Goal: Information Seeking & Learning: Find specific fact

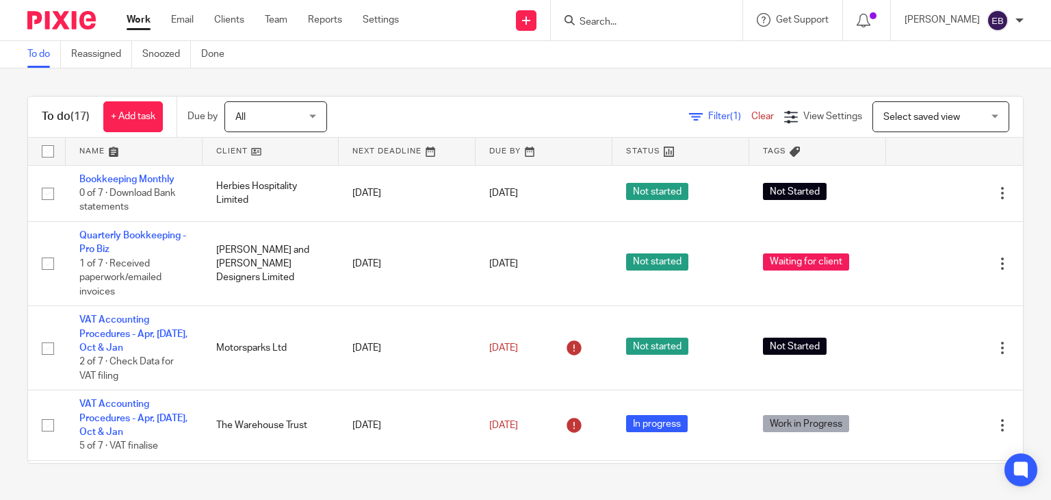
click at [674, 25] on input "Search" at bounding box center [639, 22] width 123 height 12
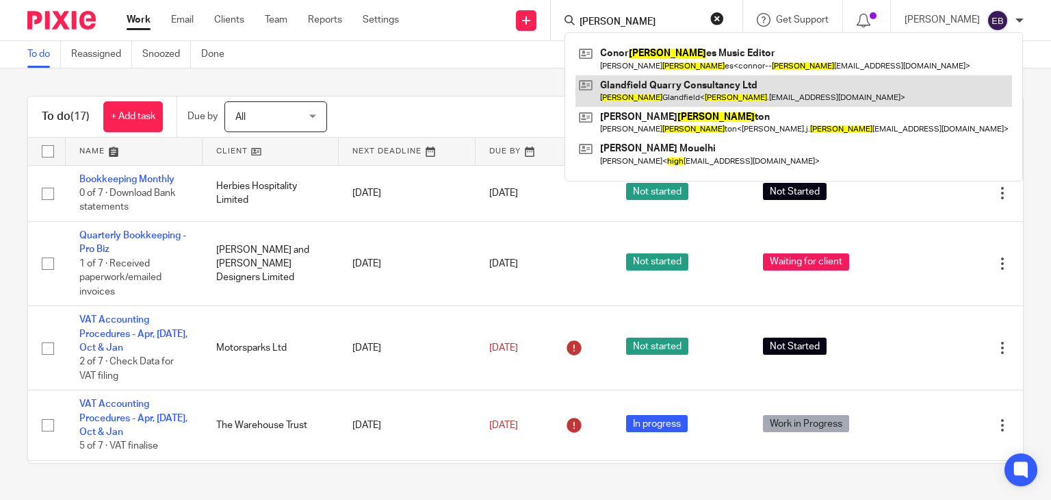
type input "hugh"
click at [633, 90] on link at bounding box center [794, 90] width 437 height 31
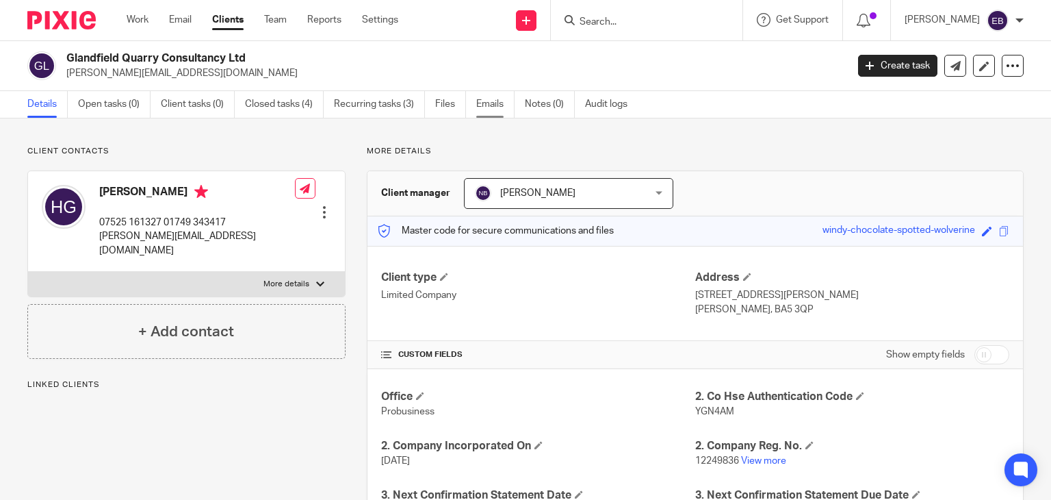
click at [481, 99] on link "Emails" at bounding box center [495, 104] width 38 height 27
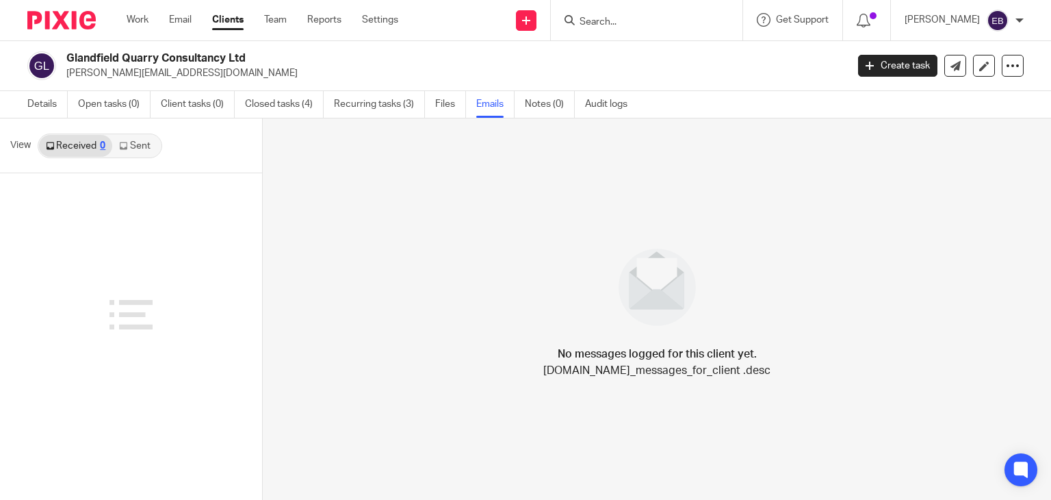
click at [137, 139] on link "Sent" at bounding box center [136, 146] width 48 height 22
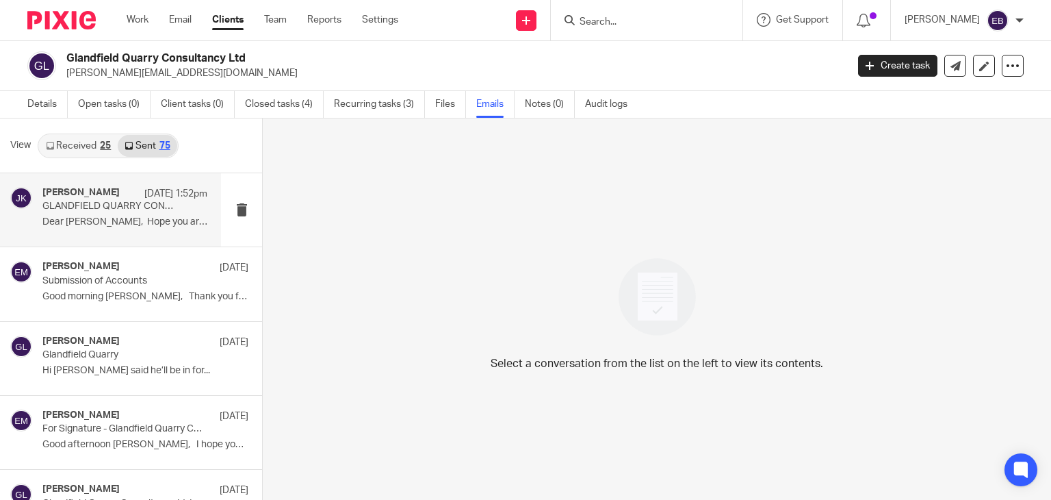
click at [112, 207] on p "GLANDFIELD QUARRY CONSULTANCY LTD - We are moving ! Change of Registered Office…" at bounding box center [108, 207] width 132 height 12
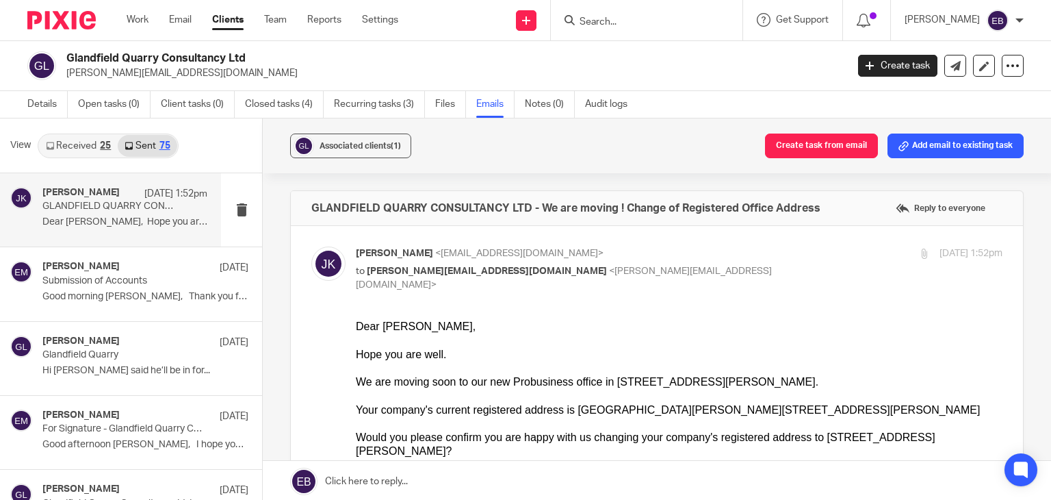
drag, startPoint x: 732, startPoint y: 249, endPoint x: 550, endPoint y: 283, distance: 184.5
click at [732, 248] on p "Johanne Kassardjian <johannekassardjian@probusinessuk.com>" at bounding box center [571, 253] width 431 height 14
checkbox input "false"
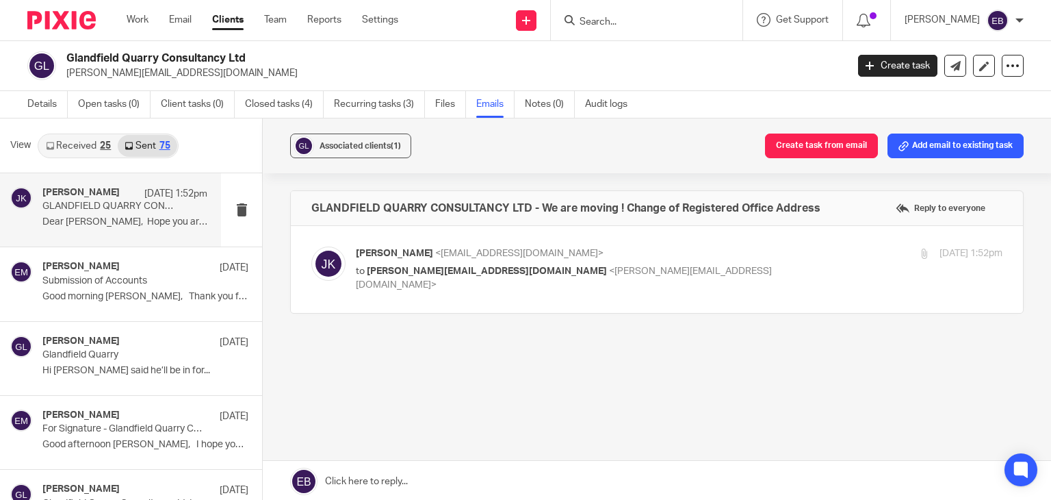
click at [98, 147] on link "Received 25" at bounding box center [78, 146] width 79 height 22
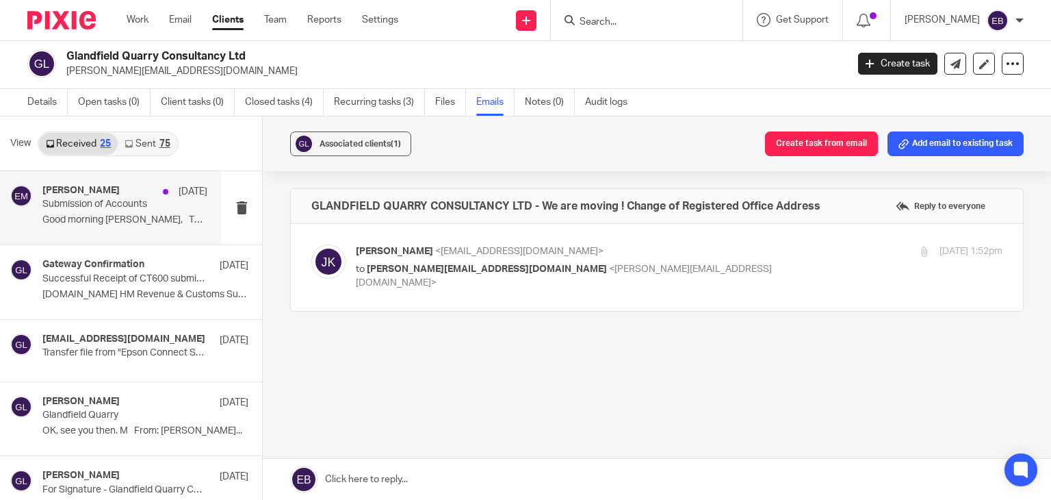
click at [107, 212] on div "Erik Molnar 16 Apr Submission of Accounts Good morning Hugh, Thank you for your…" at bounding box center [124, 208] width 165 height 46
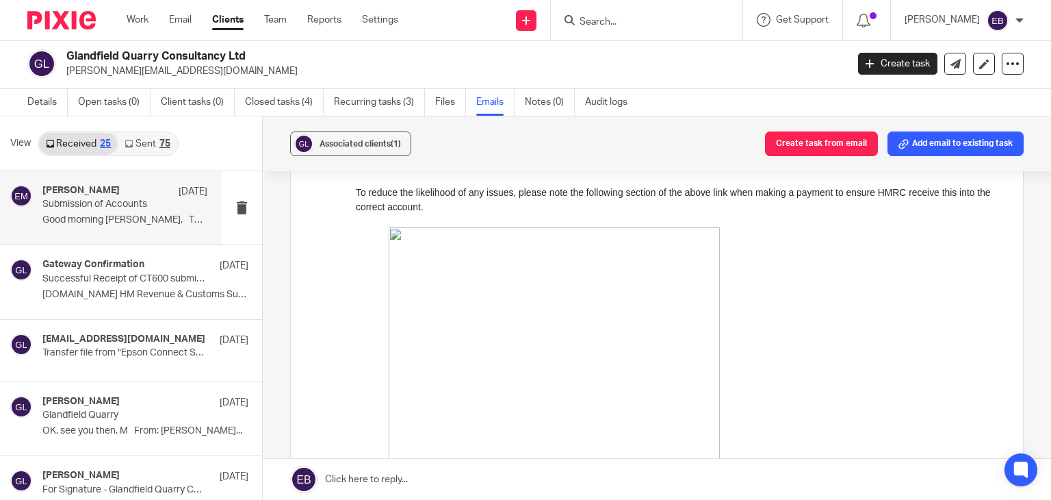
scroll to position [616, 0]
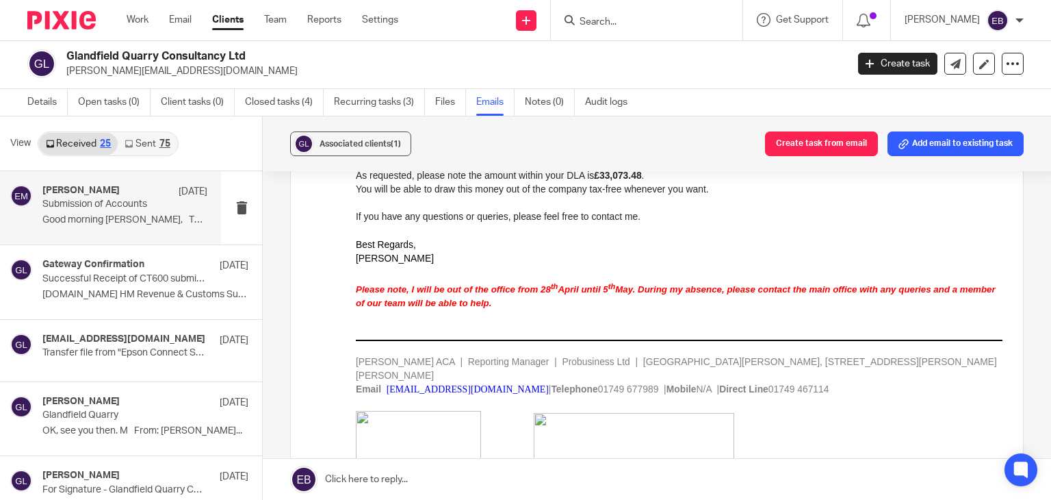
click at [146, 135] on link "Sent 75" at bounding box center [147, 144] width 59 height 22
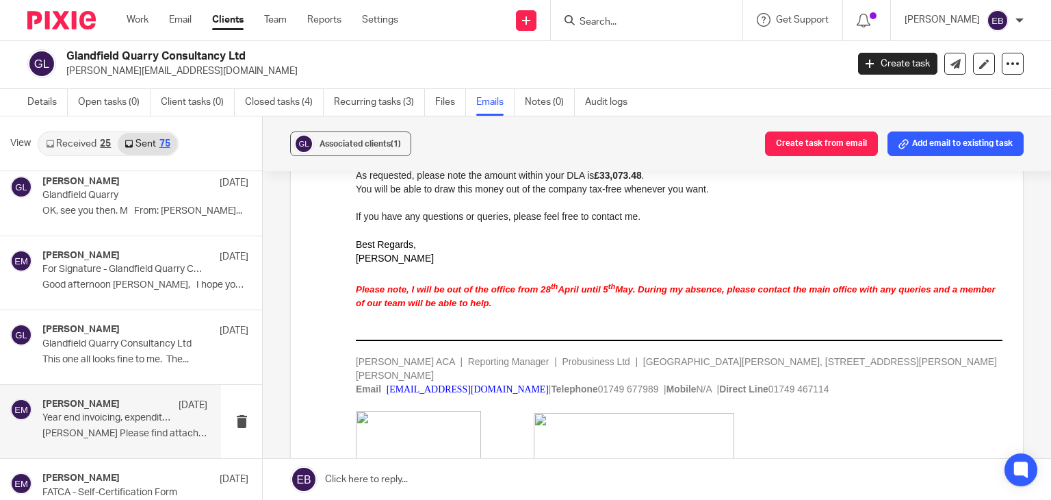
scroll to position [0, 0]
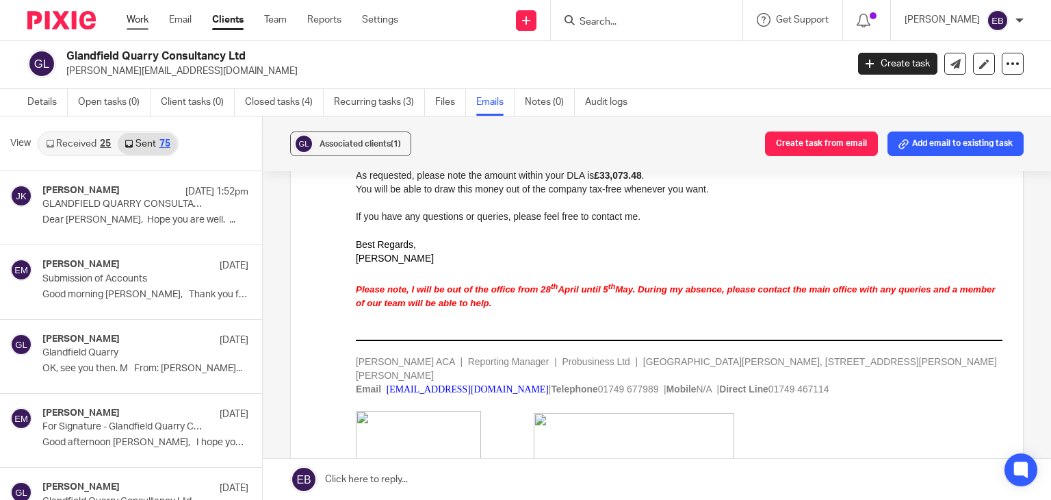
click at [138, 14] on link "Work" at bounding box center [138, 20] width 22 height 14
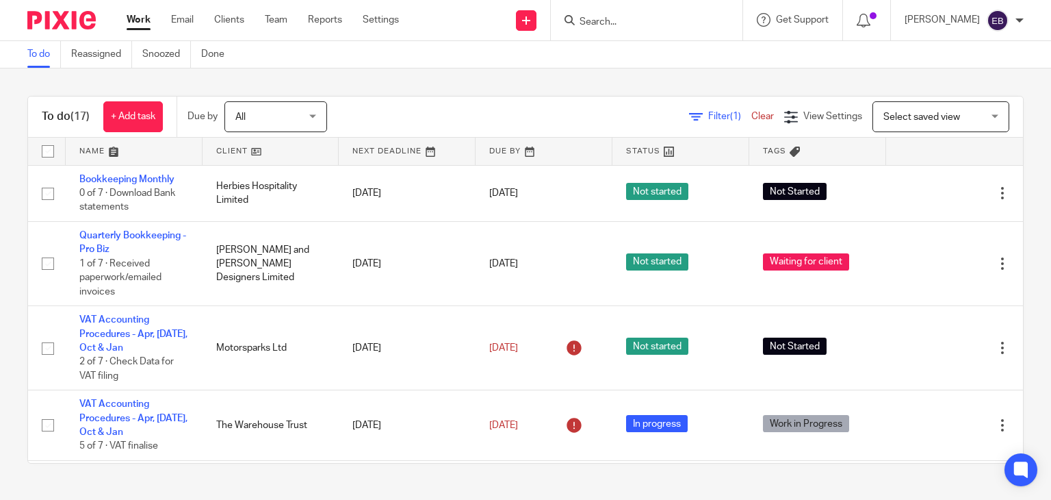
click at [656, 23] on input "Search" at bounding box center [639, 22] width 123 height 12
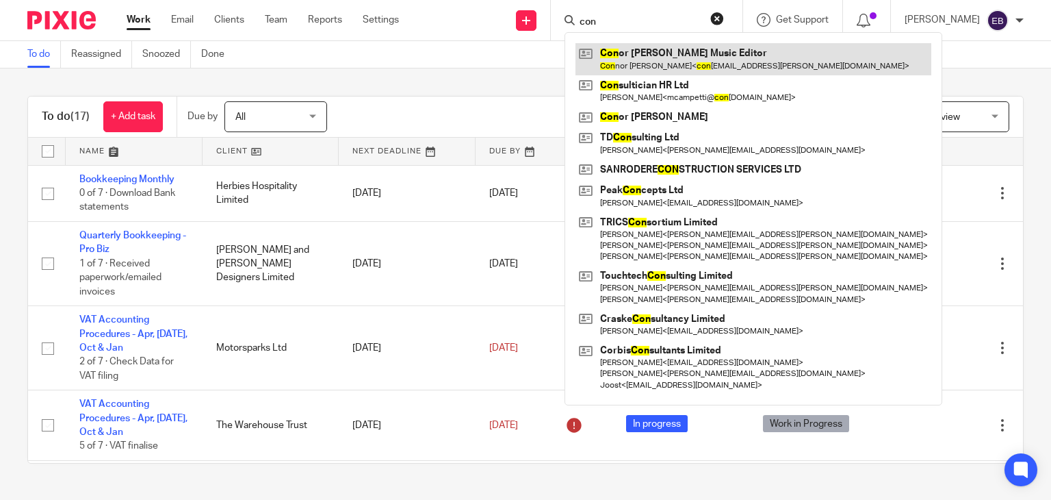
type input "con"
click at [680, 60] on link at bounding box center [754, 58] width 356 height 31
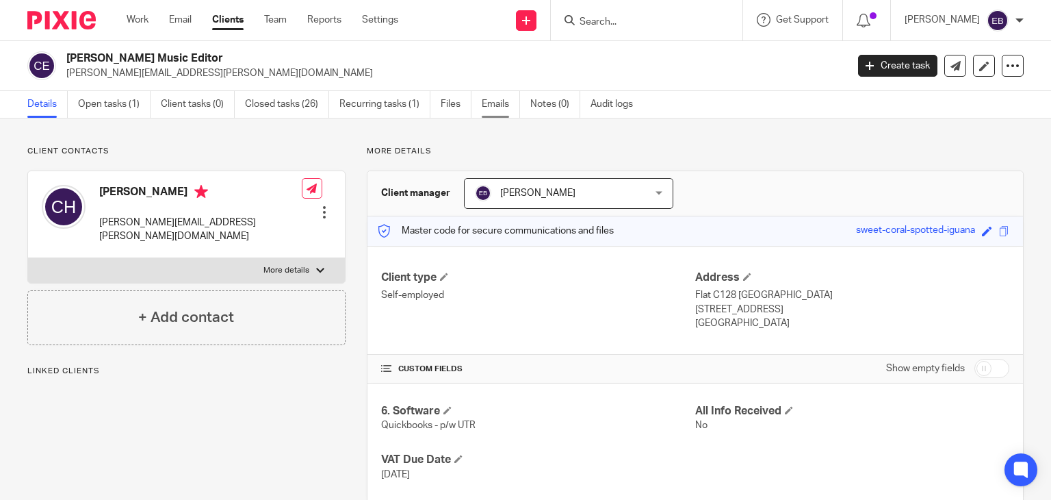
click at [496, 107] on link "Emails" at bounding box center [501, 104] width 38 height 27
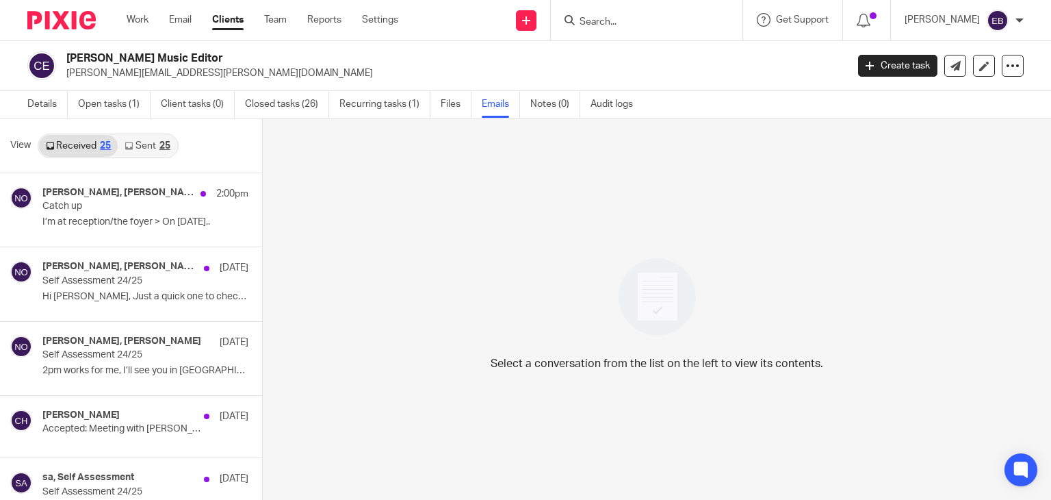
click at [138, 136] on link "Sent 25" at bounding box center [147, 146] width 59 height 22
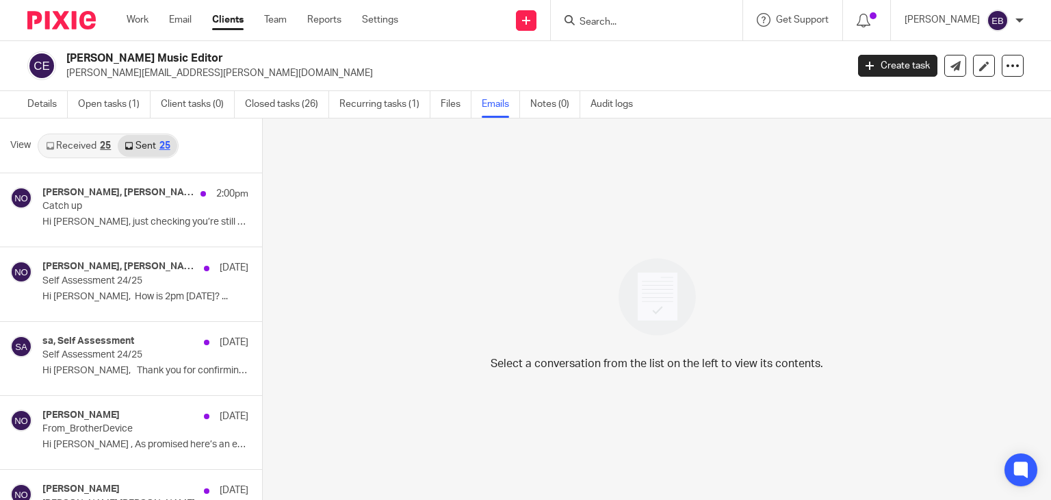
scroll to position [2, 0]
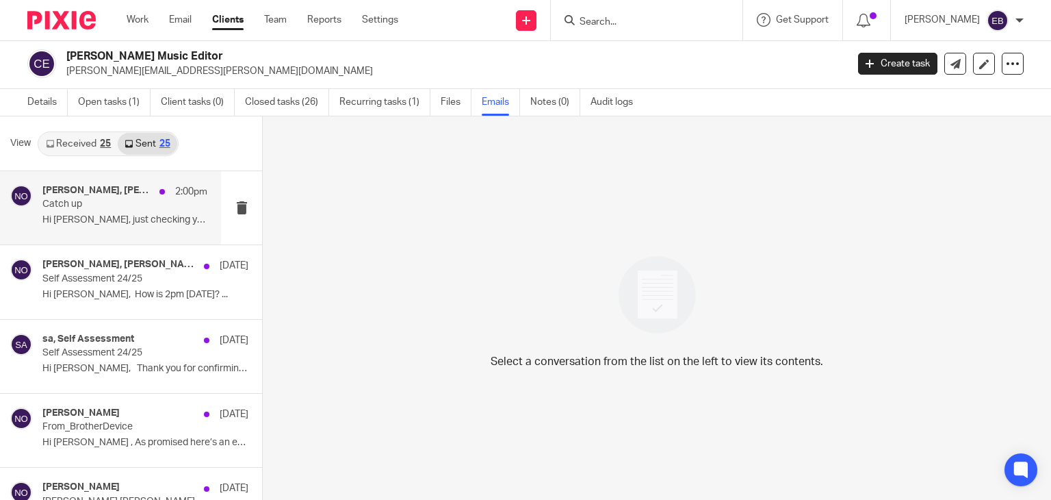
click at [90, 214] on p "Hi Connor, just checking you’re still on for..." at bounding box center [124, 220] width 165 height 12
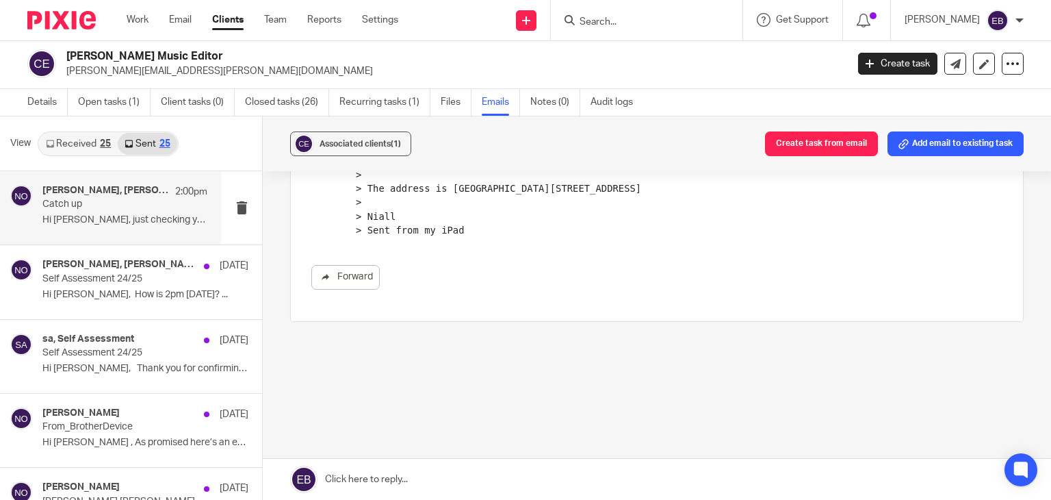
scroll to position [424, 0]
click at [120, 285] on div "Connor Hughes, Niall O'Driscoll 22 Sep Self Assessment 24/25 Hi Connor, How is …" at bounding box center [124, 282] width 165 height 46
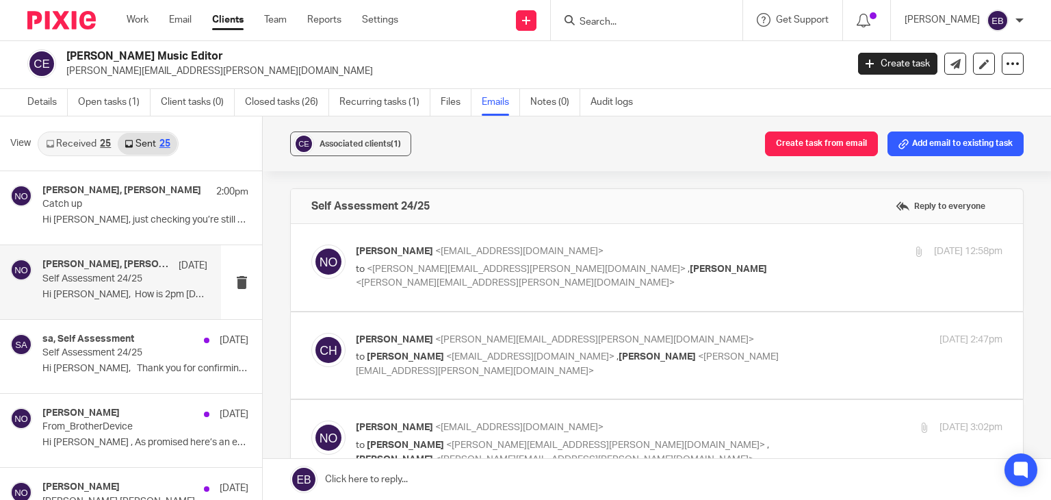
scroll to position [0, 0]
click at [680, 233] on label at bounding box center [657, 267] width 732 height 87
click at [311, 244] on input "checkbox" at bounding box center [311, 244] width 1 height 1
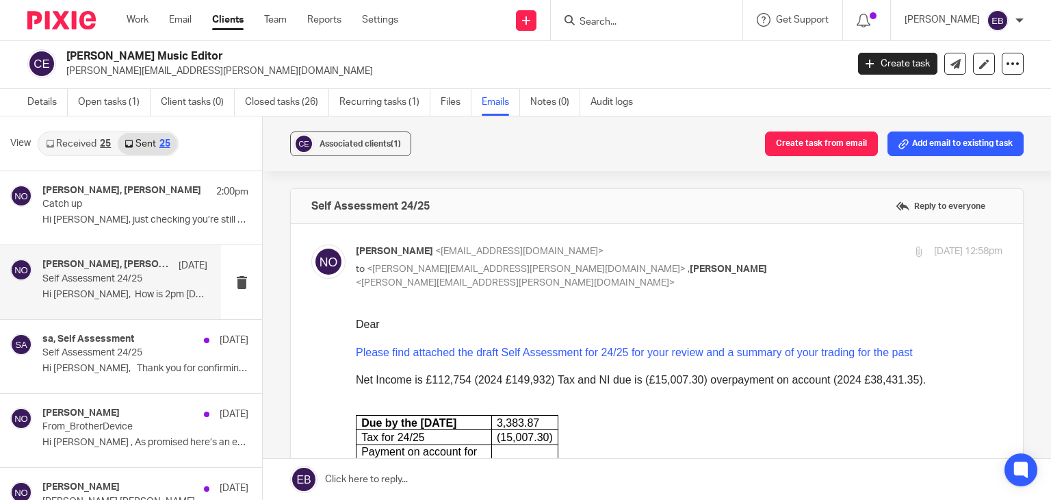
click at [311, 244] on input "checkbox" at bounding box center [311, 244] width 1 height 1
checkbox input "false"
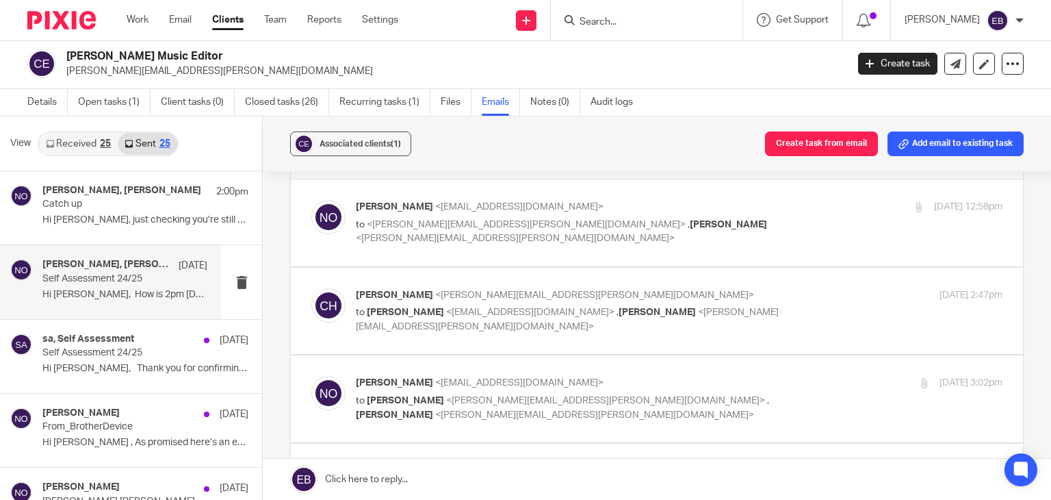
scroll to position [68, 0]
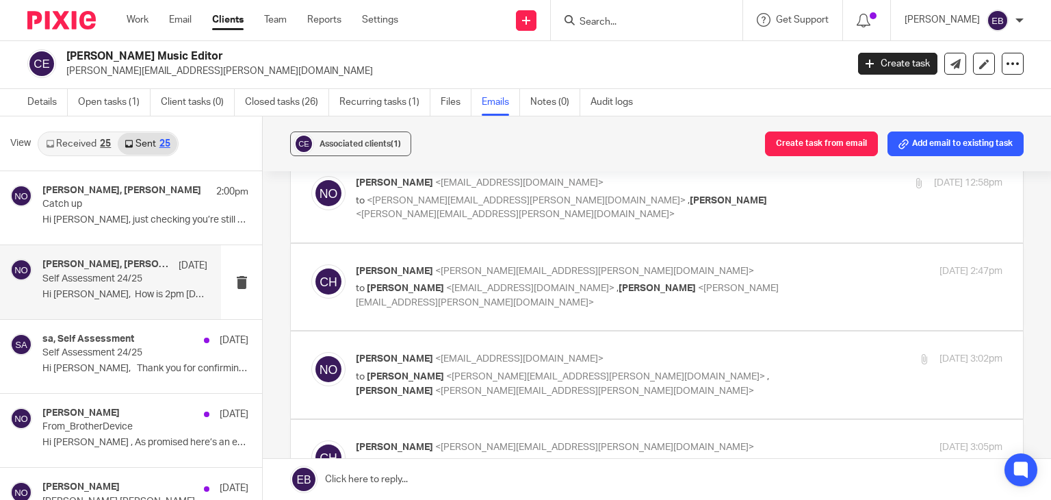
click at [733, 257] on label at bounding box center [657, 287] width 732 height 87
click at [311, 264] on input "checkbox" at bounding box center [311, 264] width 1 height 1
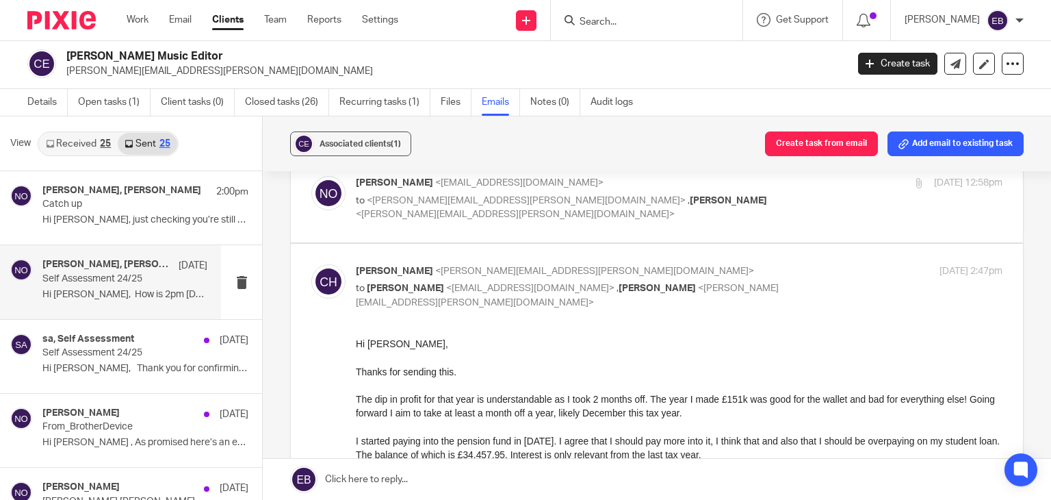
scroll to position [0, 0]
click at [733, 257] on label at bounding box center [657, 495] width 732 height 503
click at [311, 264] on input "checkbox" at bounding box center [311, 264] width 1 height 1
checkbox input "false"
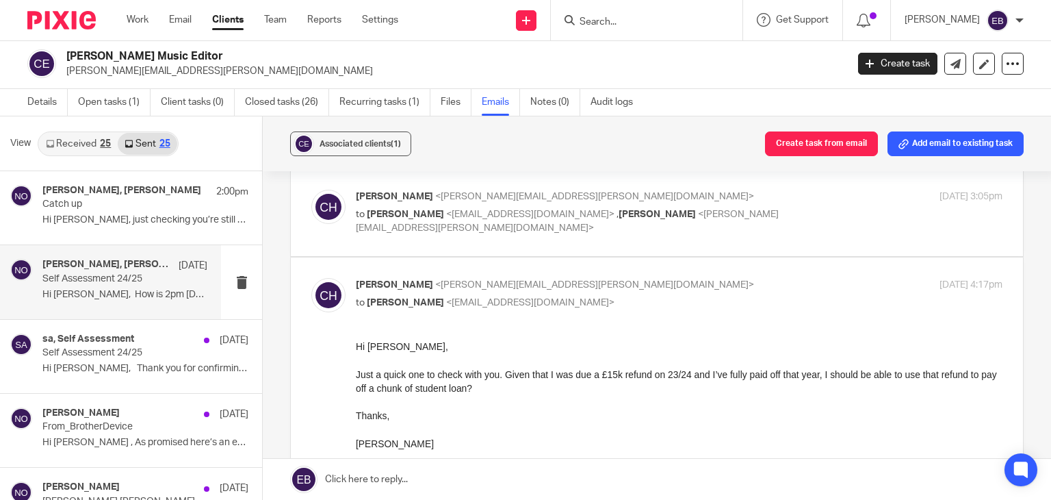
scroll to position [342, 0]
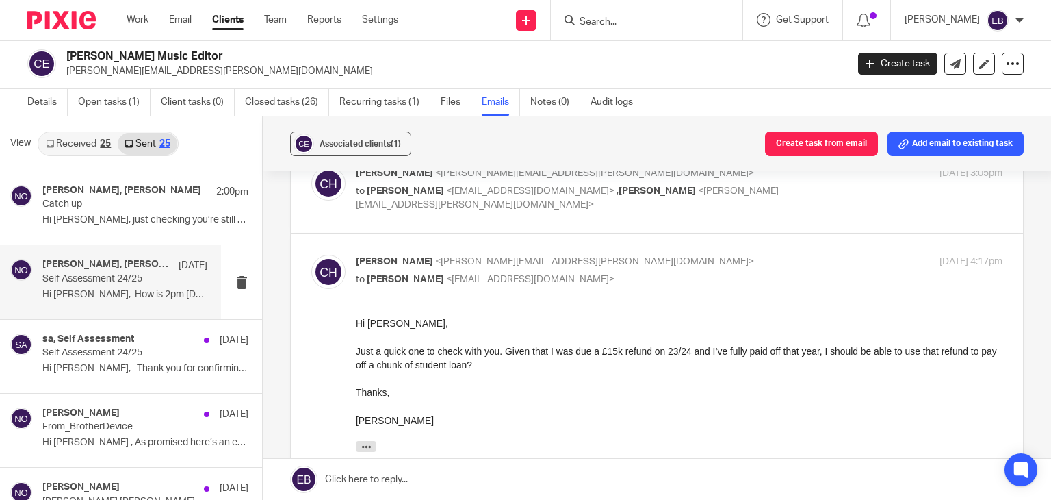
click at [731, 258] on p "Connor Hughes <connor--hughes@hotmail.com>" at bounding box center [571, 262] width 431 height 14
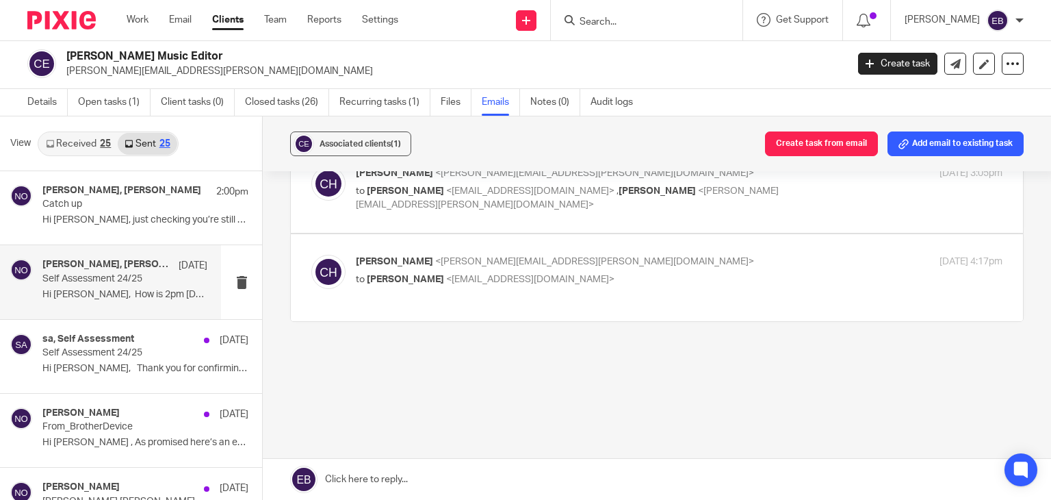
click at [731, 258] on p "Connor Hughes <connor--hughes@hotmail.com>" at bounding box center [571, 262] width 431 height 14
checkbox input "true"
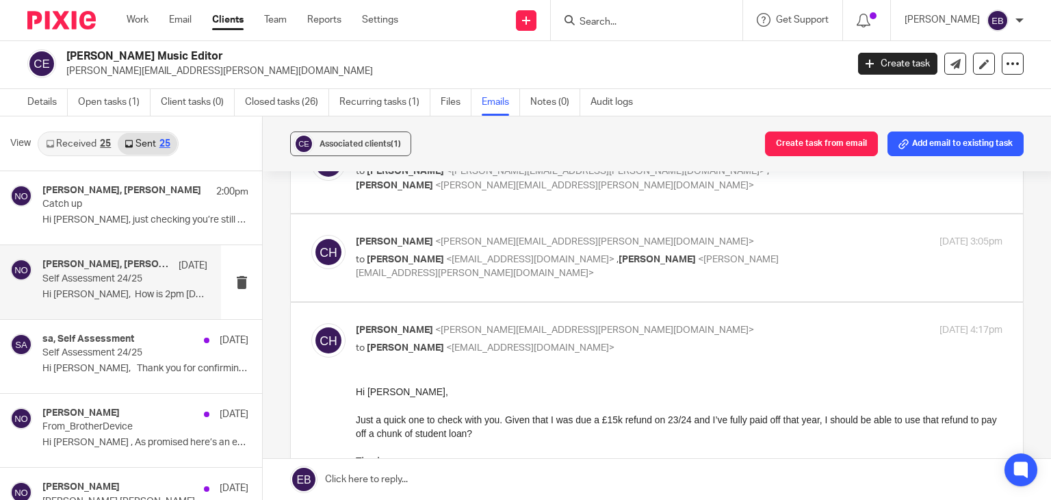
scroll to position [274, 0]
click at [787, 238] on div "19 Sep 2025 3:05pm" at bounding box center [895, 242] width 216 height 14
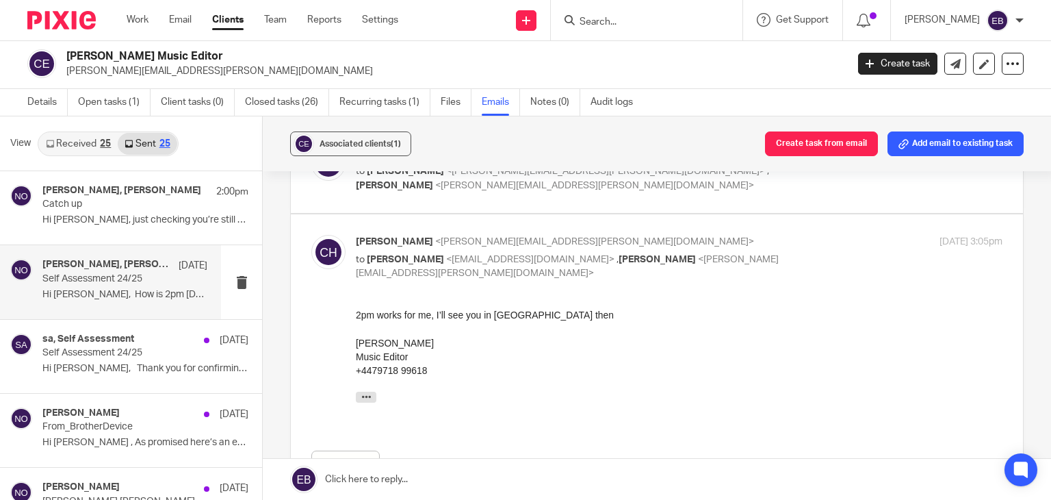
scroll to position [0, 0]
click at [787, 238] on div "19 Sep 2025 3:05pm" at bounding box center [895, 242] width 216 height 14
checkbox input "false"
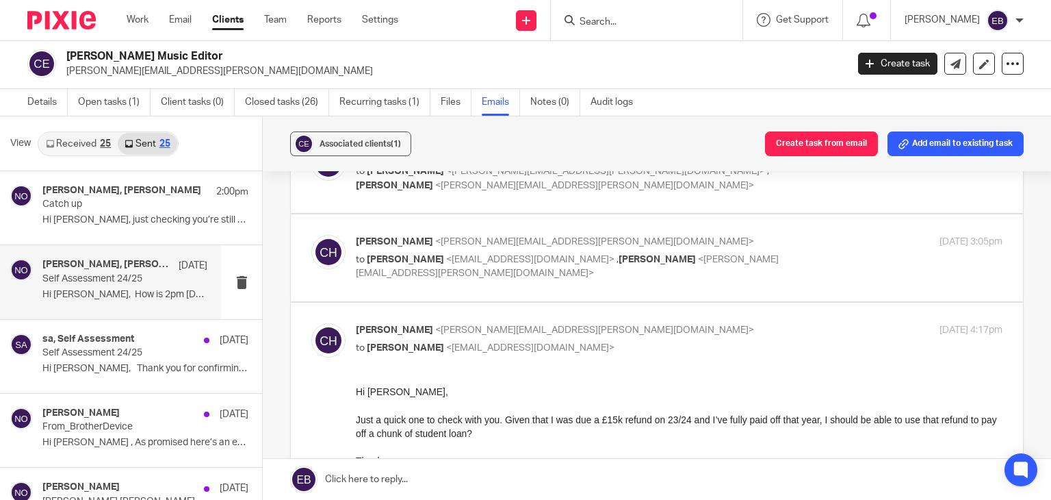
click at [764, 345] on p "to Niall O’Driscoll <niall@odaccountants.co.uk>" at bounding box center [571, 348] width 431 height 14
checkbox input "false"
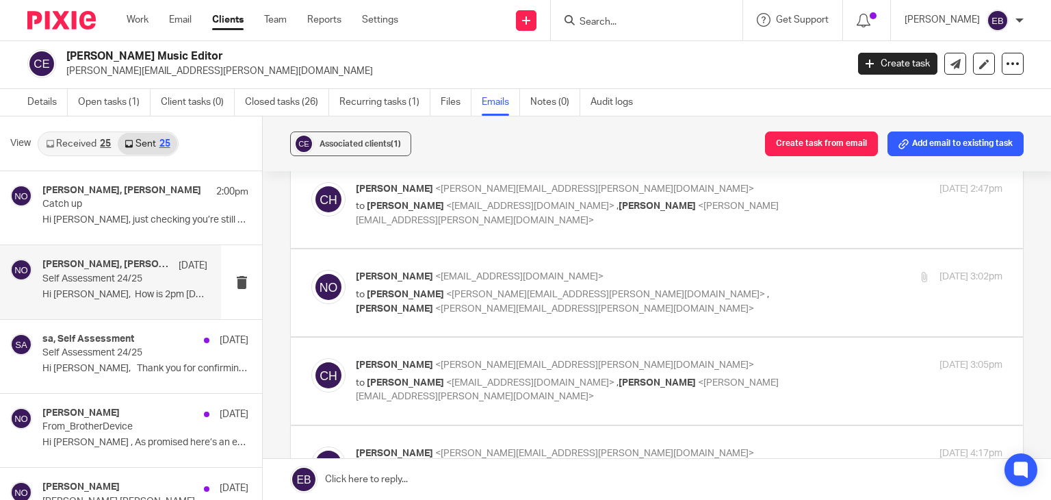
scroll to position [137, 0]
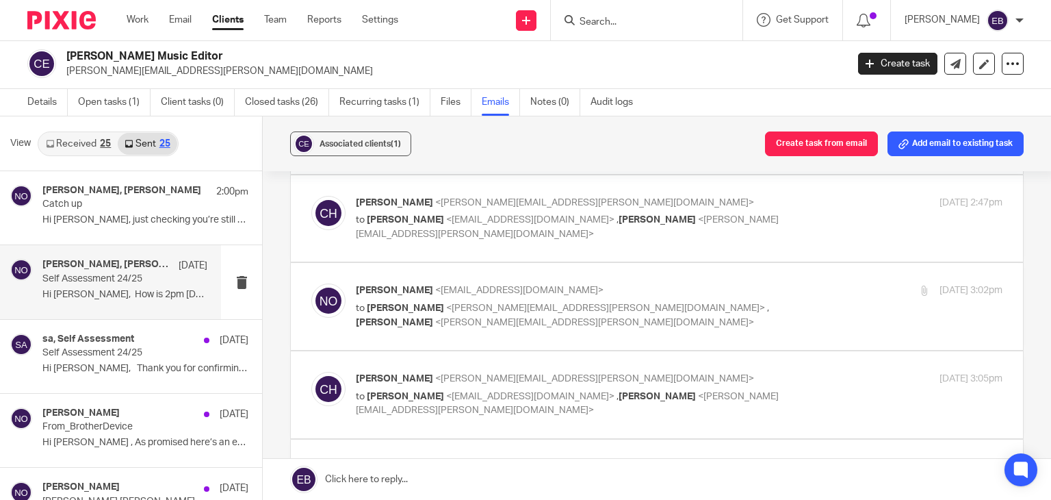
click at [737, 279] on label at bounding box center [657, 306] width 732 height 87
click at [311, 283] on input "checkbox" at bounding box center [311, 283] width 1 height 1
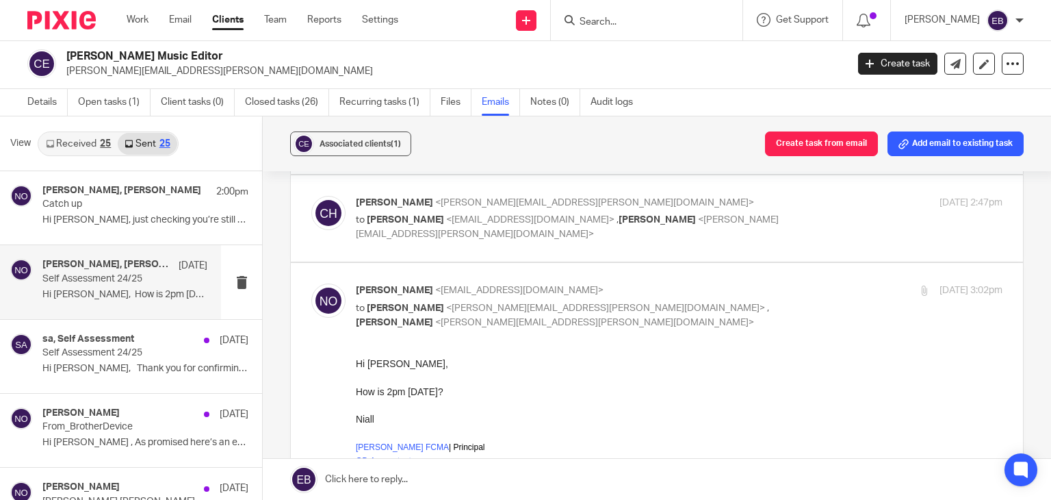
scroll to position [0, 0]
click at [739, 283] on p "Niall O'Driscoll <niall@odaccountants.co.uk>" at bounding box center [571, 290] width 431 height 14
checkbox input "false"
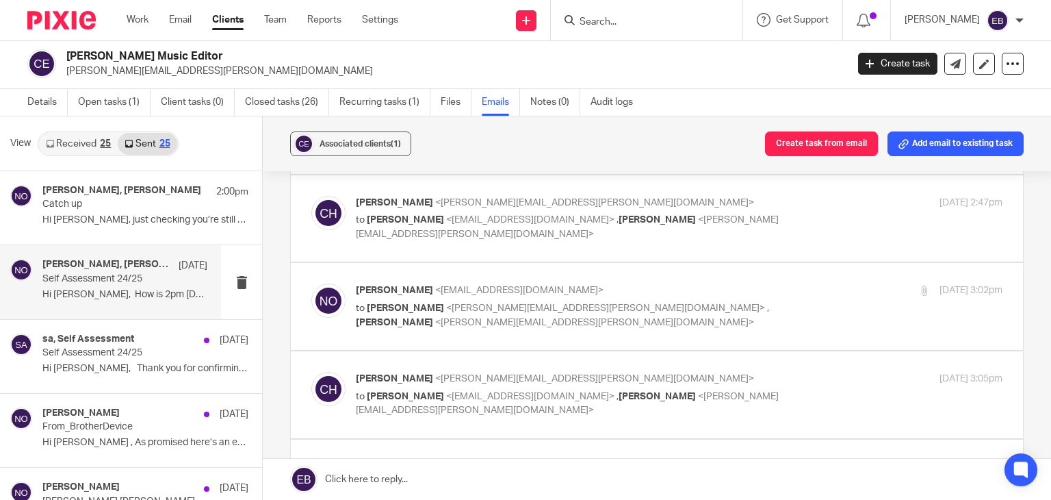
click at [753, 192] on label at bounding box center [657, 218] width 732 height 87
click at [311, 195] on input "checkbox" at bounding box center [311, 195] width 1 height 1
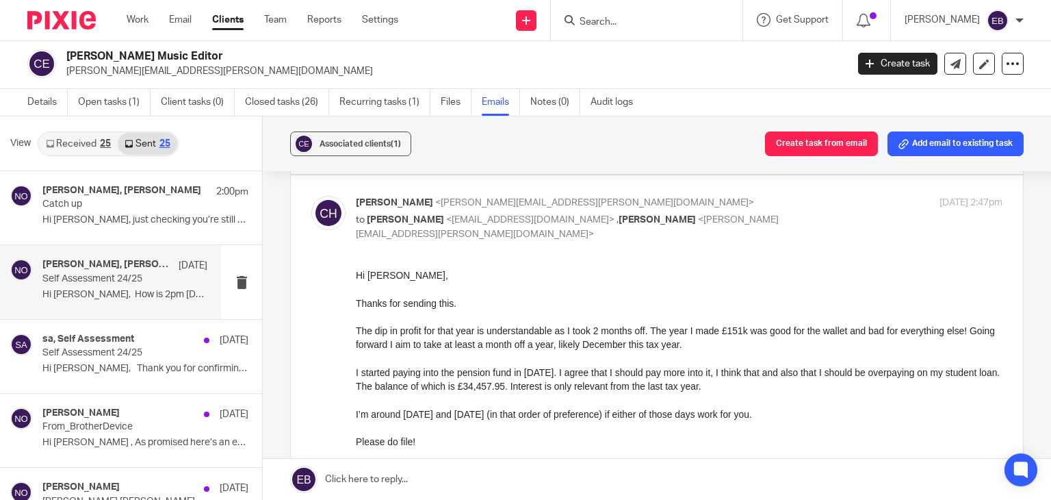
click at [753, 192] on label at bounding box center [657, 426] width 732 height 503
click at [311, 195] on input "checkbox" at bounding box center [311, 195] width 1 height 1
checkbox input "false"
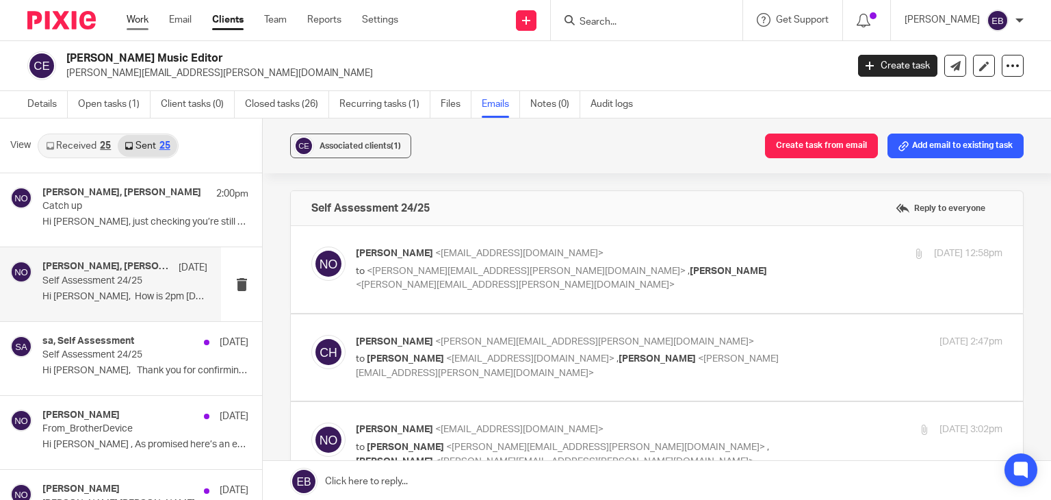
click at [136, 17] on link "Work" at bounding box center [138, 20] width 22 height 14
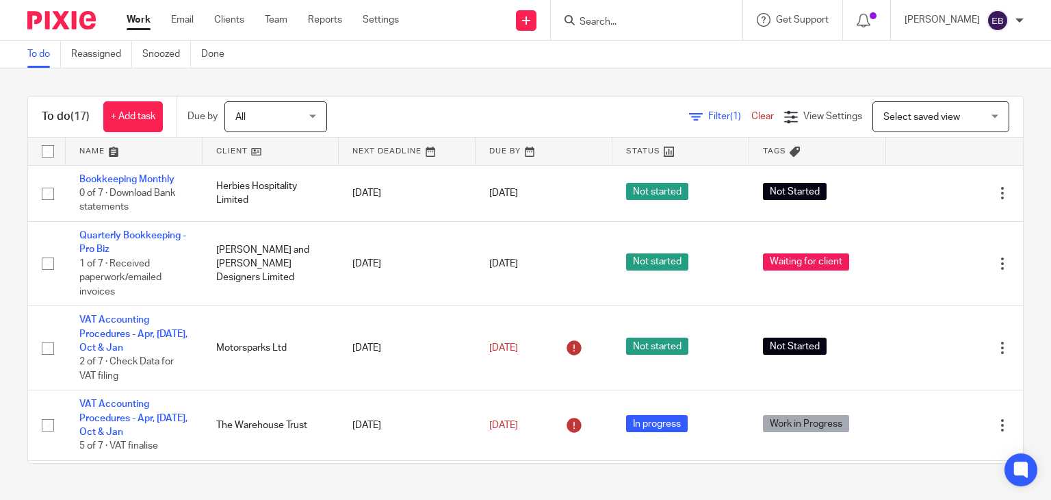
click at [641, 18] on input "Search" at bounding box center [639, 22] width 123 height 12
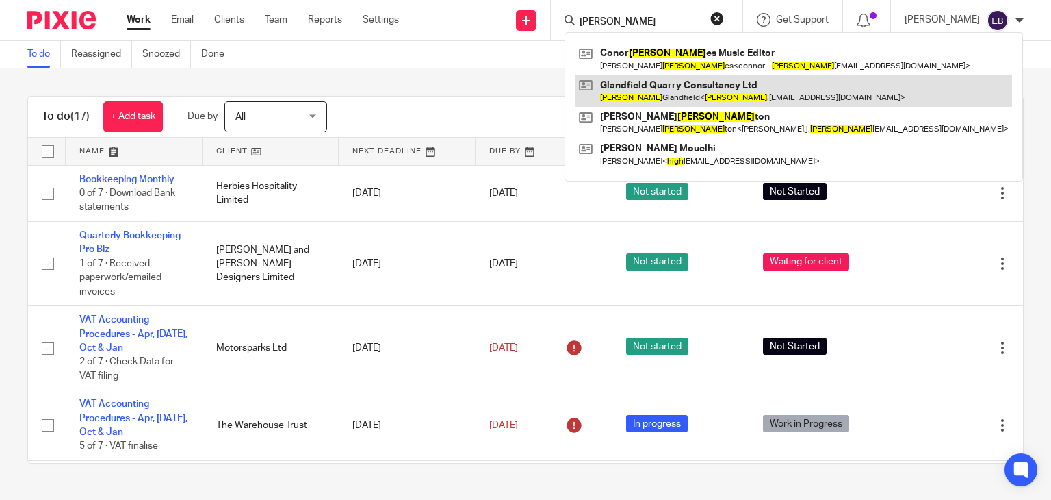
type input "[PERSON_NAME]"
click at [650, 86] on link at bounding box center [794, 90] width 437 height 31
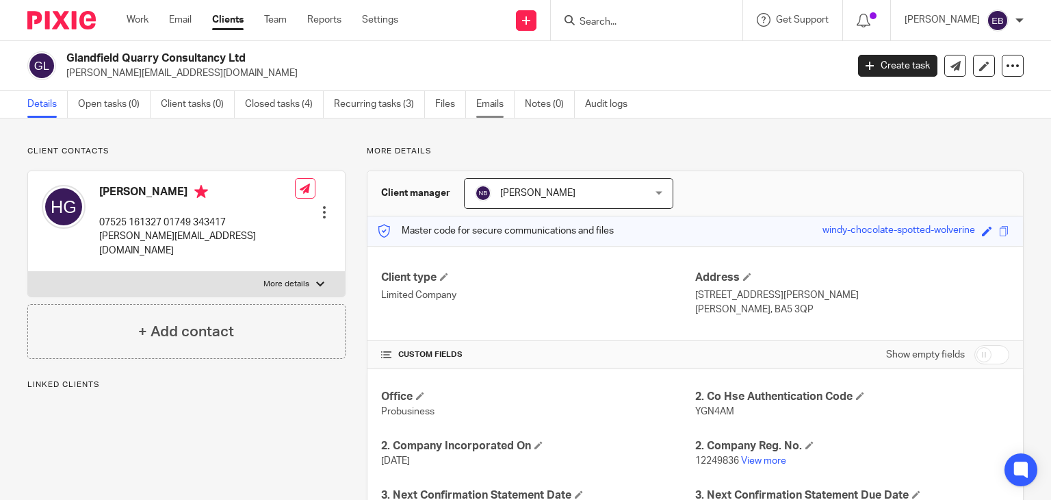
click at [487, 111] on link "Emails" at bounding box center [495, 104] width 38 height 27
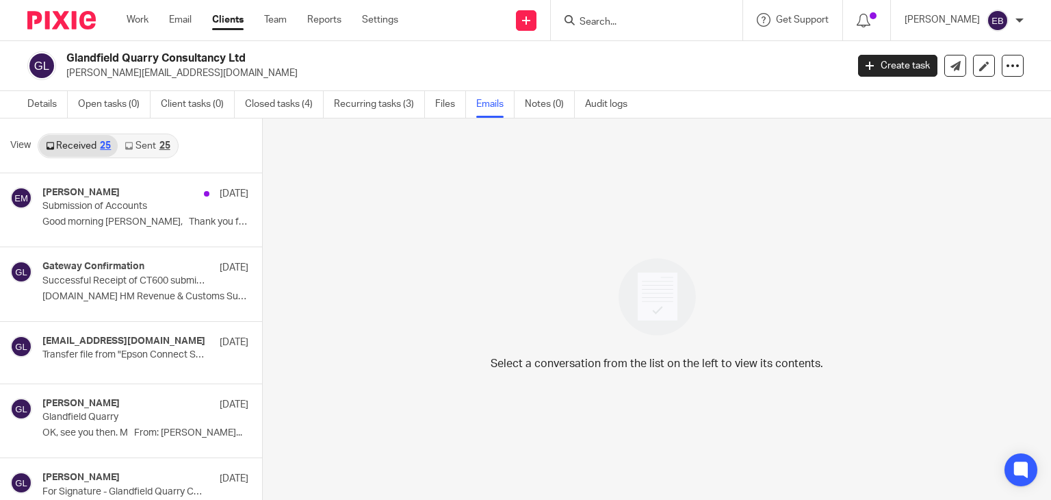
click at [152, 136] on link "Sent 25" at bounding box center [147, 146] width 59 height 22
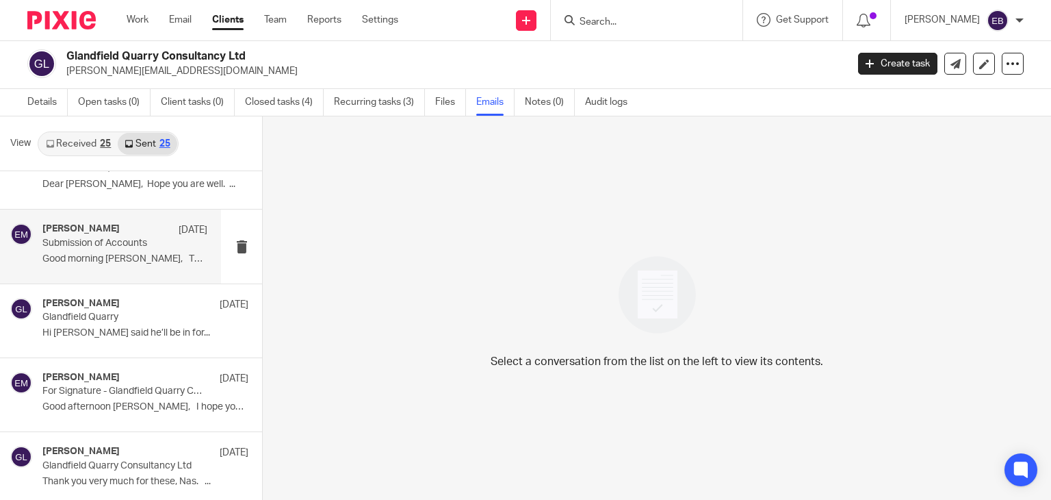
scroll to position [68, 0]
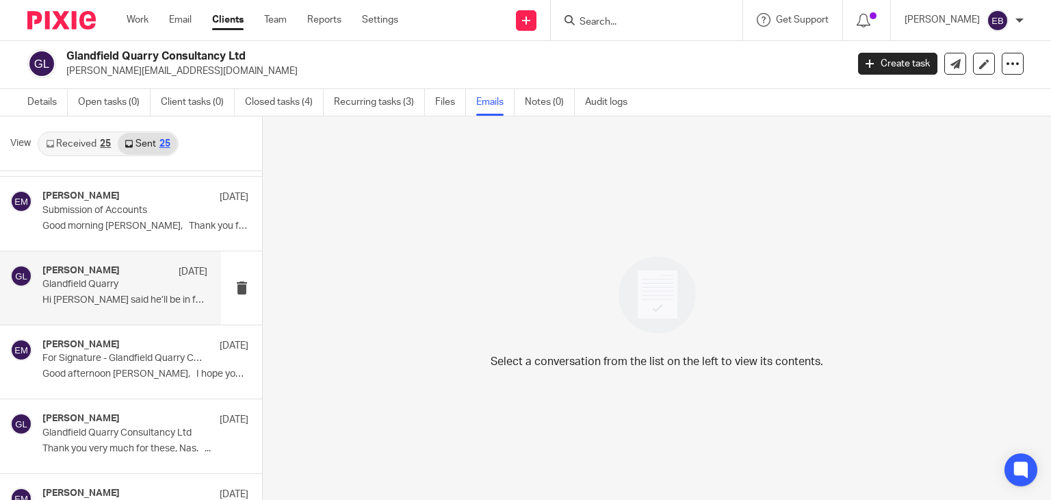
click at [117, 279] on p "Glandfield Quarry" at bounding box center [108, 285] width 132 height 12
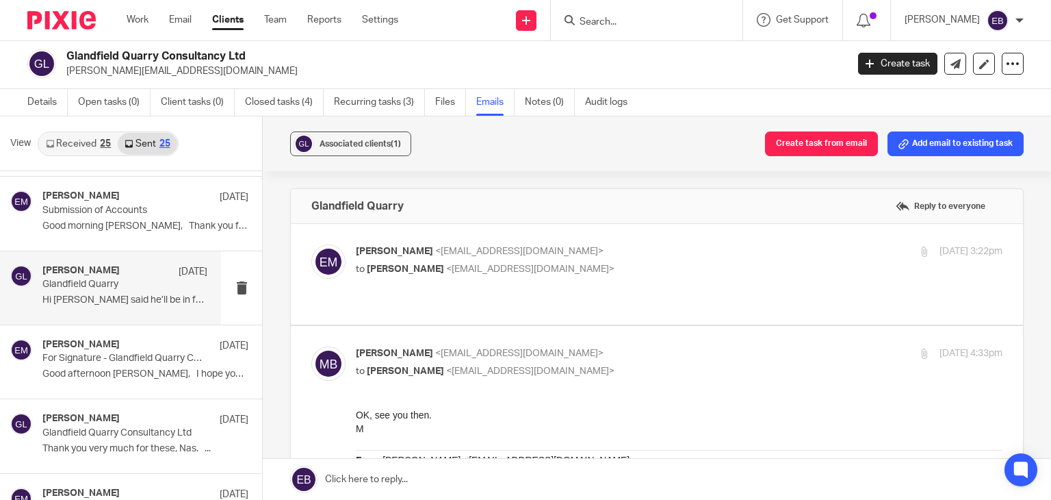
scroll to position [0, 0]
click at [624, 240] on label at bounding box center [657, 274] width 732 height 101
click at [311, 244] on input "checkbox" at bounding box center [311, 244] width 1 height 1
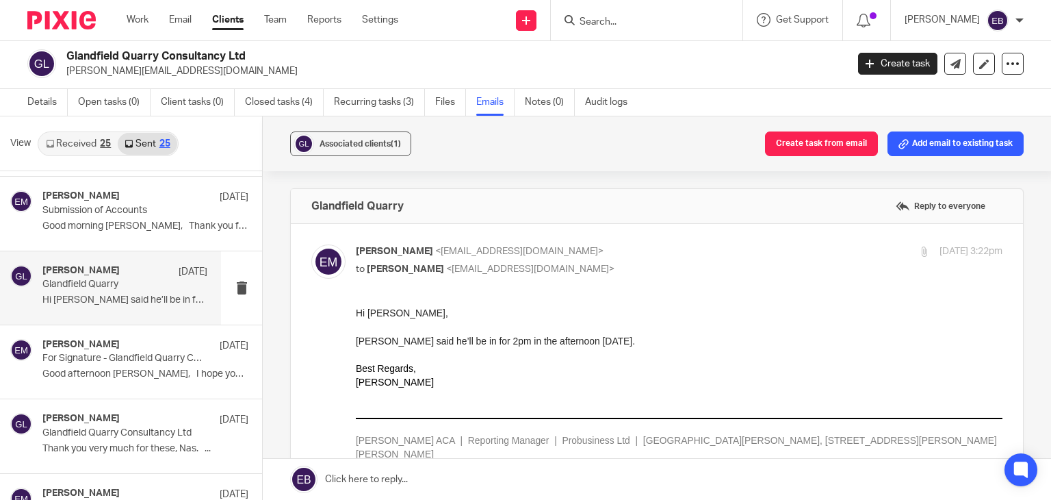
click at [311, 244] on input "checkbox" at bounding box center [311, 244] width 1 height 1
checkbox input "false"
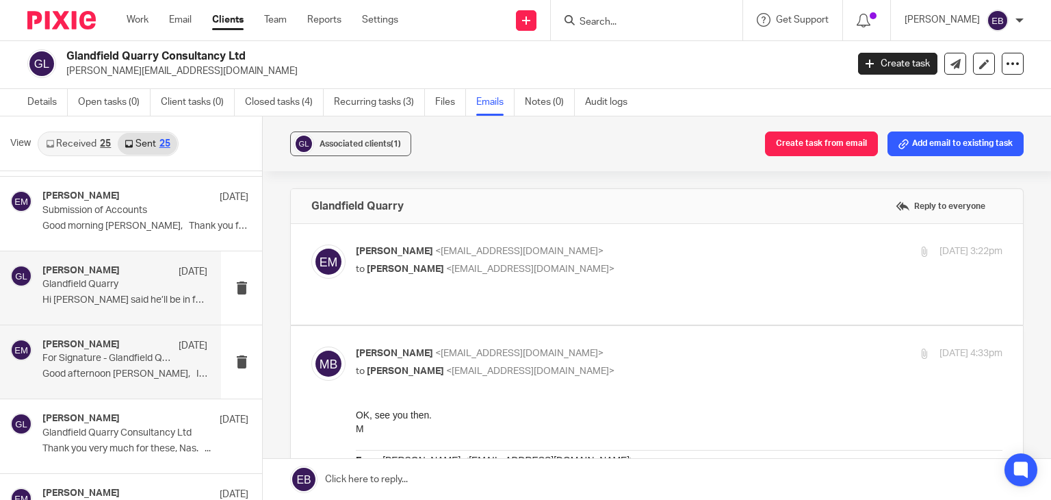
click at [114, 346] on div "Erik Molnar 10 Apr" at bounding box center [124, 346] width 165 height 14
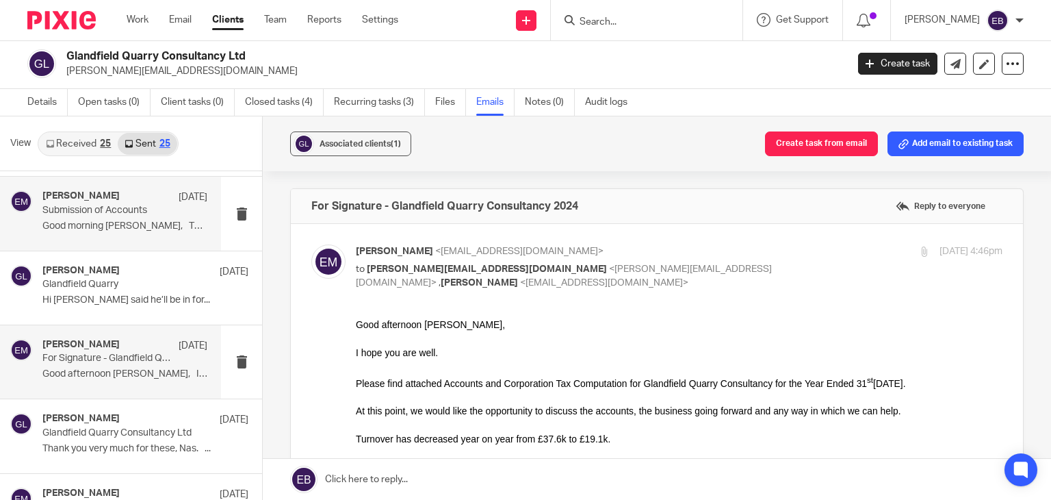
click at [22, 218] on div at bounding box center [21, 213] width 22 height 46
click at [114, 207] on p "Submission of Accounts" at bounding box center [108, 211] width 132 height 12
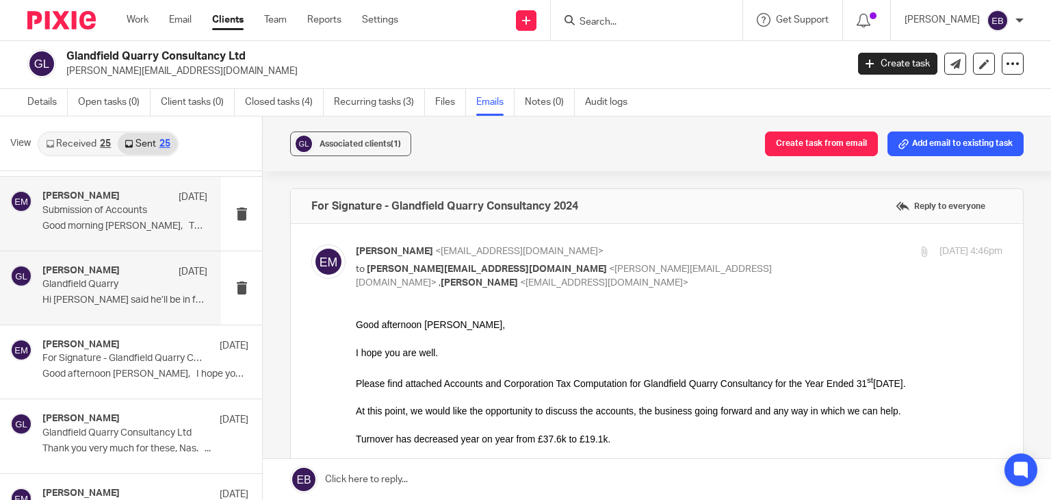
click at [151, 305] on div "Erik Molnar 14 Apr Glandfield Quarry Hi Martin, Hugh said he’ll be in for..." at bounding box center [124, 288] width 165 height 46
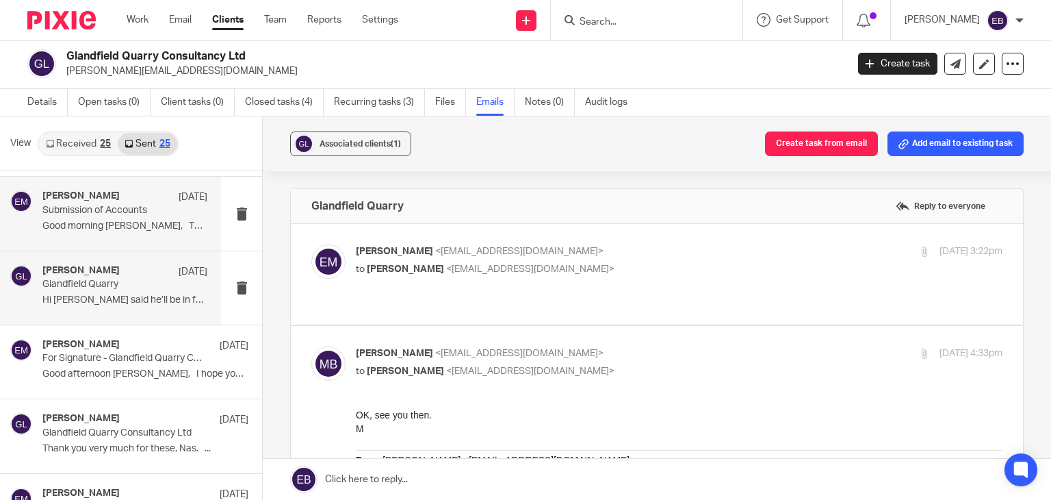
click at [146, 244] on div "Erik Molnar 16 Apr Submission of Accounts Good morning Hugh, Thank you for your…" at bounding box center [110, 213] width 221 height 73
click at [133, 210] on p "Submission of Accounts" at bounding box center [108, 211] width 132 height 12
click at [123, 294] on p "Hi Martin, Hugh said he’ll be in for..." at bounding box center [124, 300] width 165 height 12
click at [116, 217] on div "Erik Molnar 16 Apr Submission of Accounts Good morning Hugh, Thank you for your…" at bounding box center [124, 213] width 165 height 46
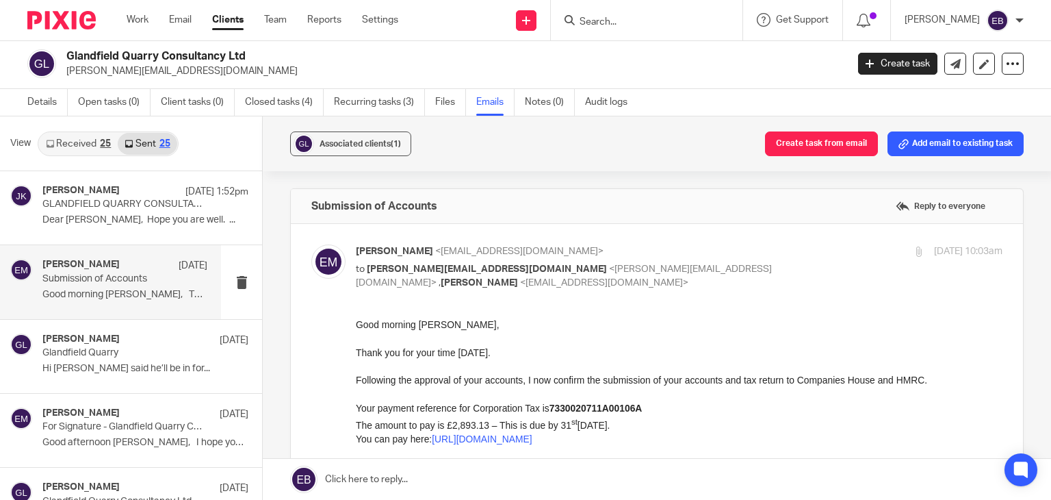
click at [761, 253] on p "Erik Molnar <erikmolnar@probusinessuk.com>" at bounding box center [571, 251] width 431 height 14
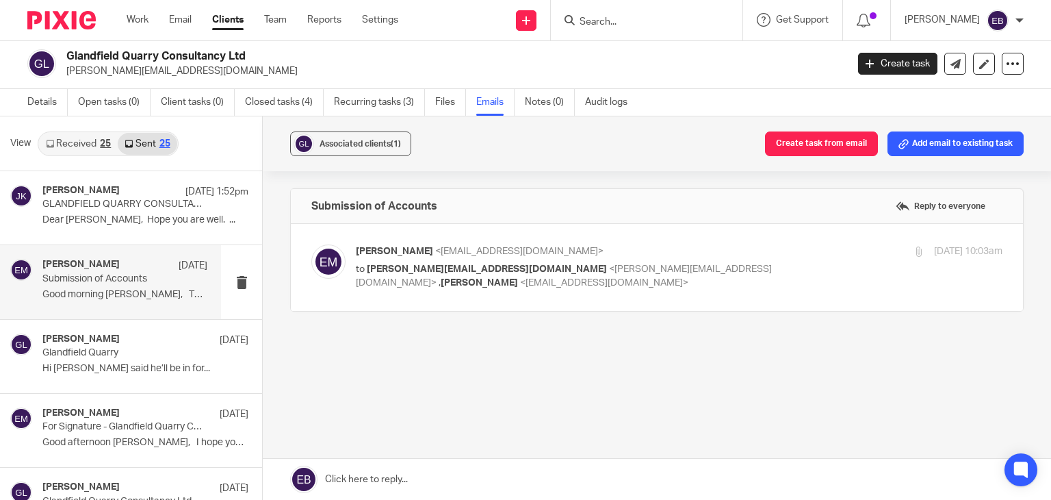
click at [761, 253] on p "Erik Molnar <erikmolnar@probusinessuk.com>" at bounding box center [571, 251] width 431 height 14
click at [748, 255] on p "Erik Molnar <erikmolnar@probusinessuk.com>" at bounding box center [571, 251] width 431 height 14
click at [687, 255] on p "Erik Molnar <erikmolnar@probusinessuk.com>" at bounding box center [571, 251] width 431 height 14
checkbox input "true"
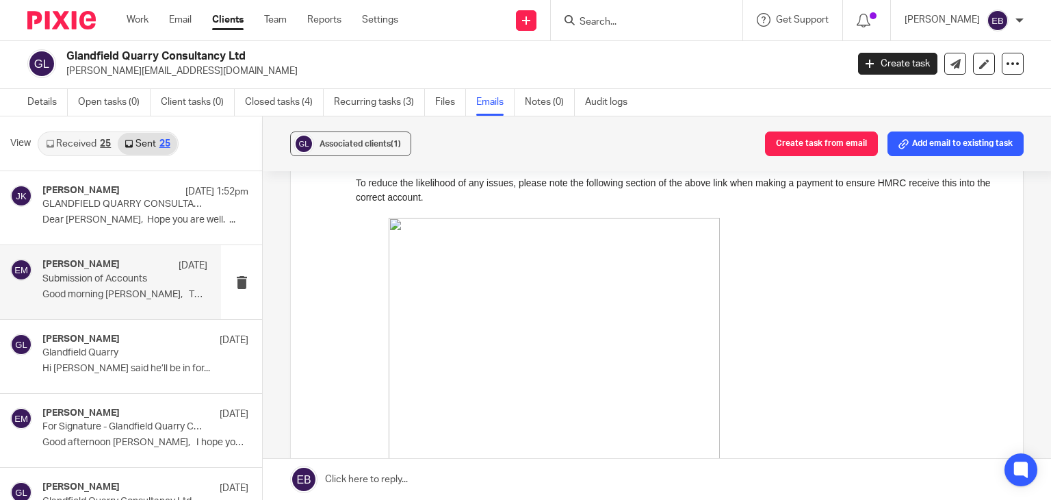
scroll to position [548, 0]
